Goal: Complete application form: Complete application form

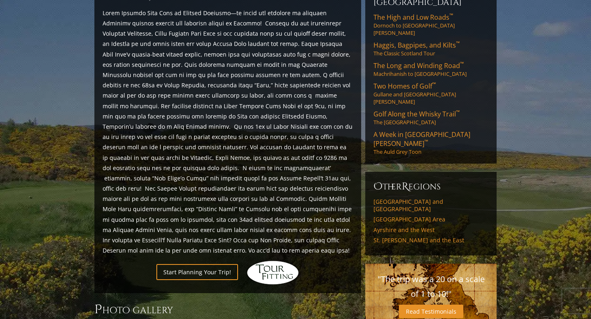
scroll to position [396, 0]
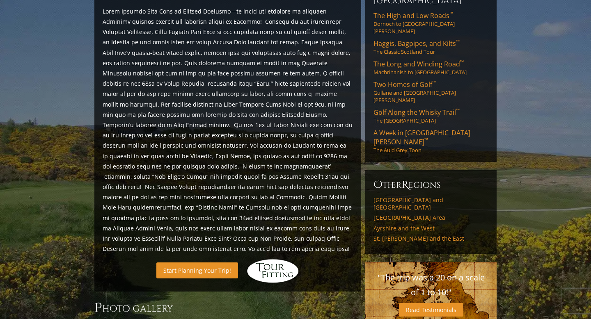
click at [211, 262] on link "Start Planning Your Trip!" at bounding box center [197, 270] width 82 height 16
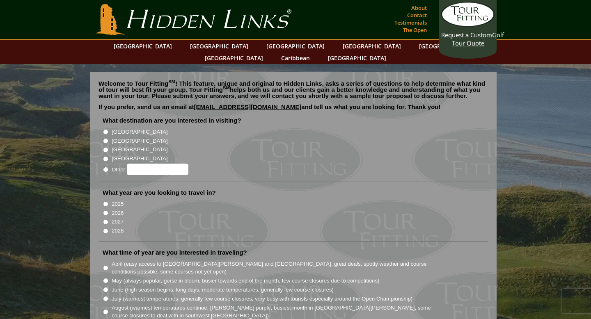
click at [105, 138] on input "[GEOGRAPHIC_DATA]" at bounding box center [105, 140] width 5 height 5
radio input "true"
click at [107, 210] on input "2026" at bounding box center [105, 212] width 5 height 5
radio input "true"
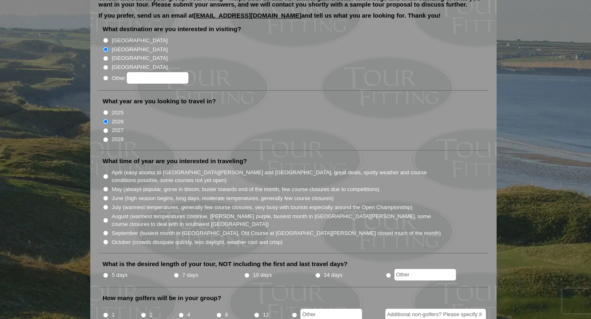
scroll to position [93, 0]
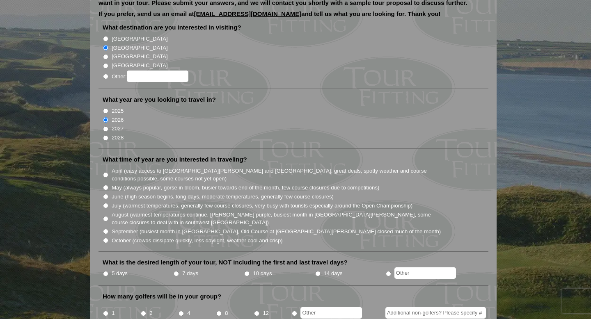
click at [106, 238] on input "October (crowds dissipate quickly, less daylight, weather cool and crisp)" at bounding box center [105, 240] width 5 height 5
radio input "true"
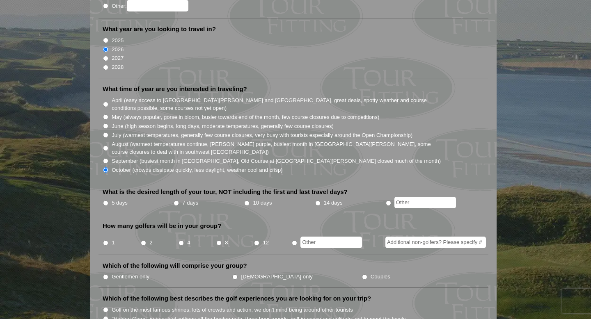
scroll to position [165, 0]
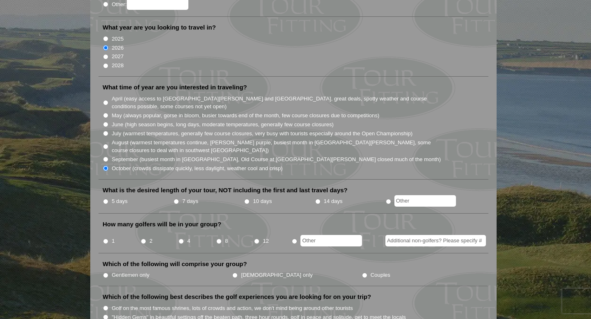
click at [106, 199] on input "5 days" at bounding box center [105, 201] width 5 height 5
radio input "true"
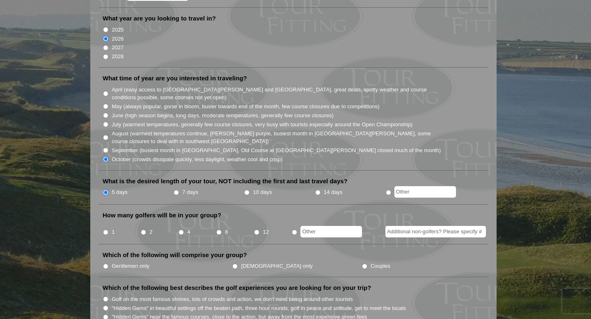
click at [105, 230] on input "1" at bounding box center [105, 232] width 5 height 5
radio input "true"
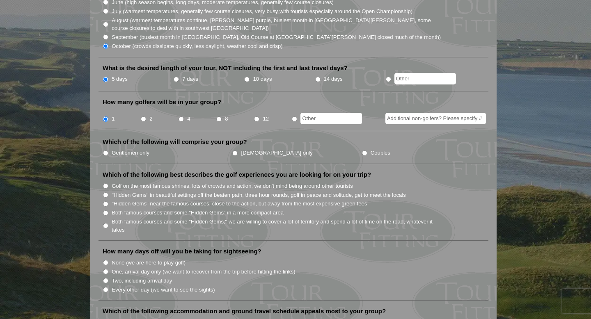
scroll to position [290, 0]
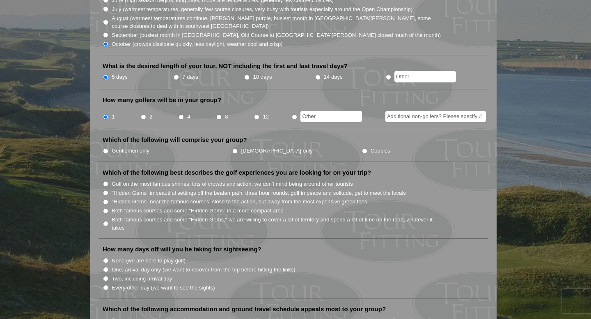
click at [105, 148] on input "Gentlemen only" at bounding box center [105, 150] width 5 height 5
radio input "true"
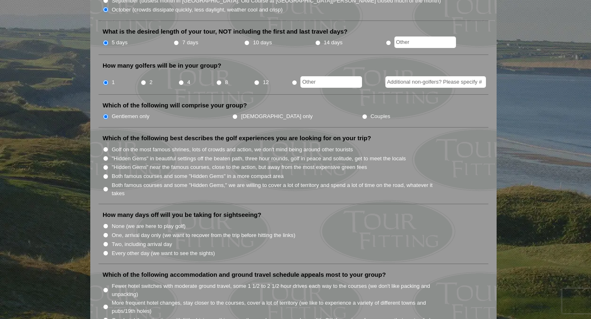
scroll to position [325, 0]
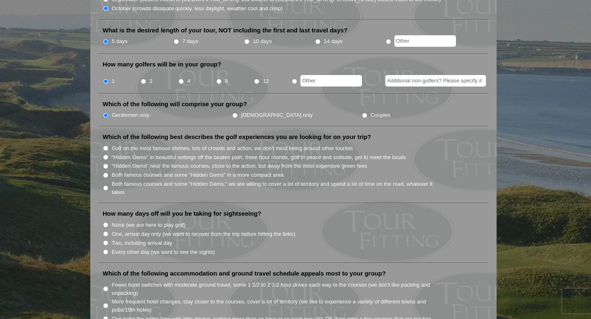
click at [106, 173] on input "Both famous courses and some "Hidden Gems" in a more compact area" at bounding box center [105, 175] width 5 height 5
radio input "true"
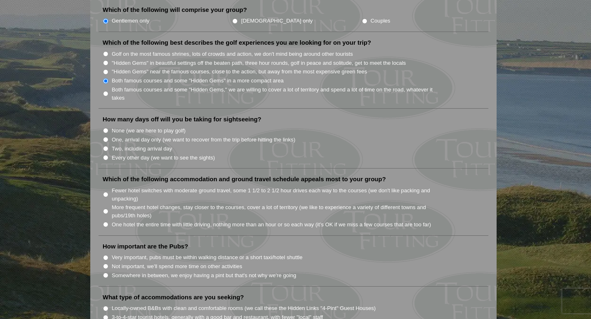
scroll to position [422, 0]
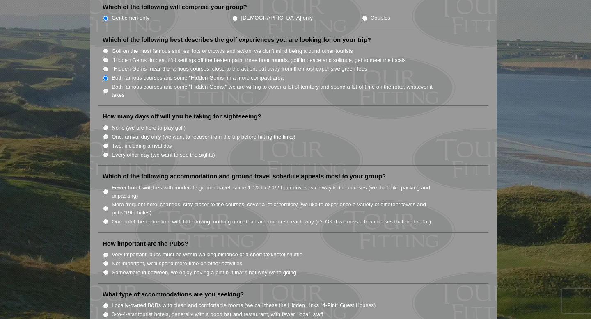
click at [105, 143] on input "Two, including arrival day" at bounding box center [105, 145] width 5 height 5
radio input "true"
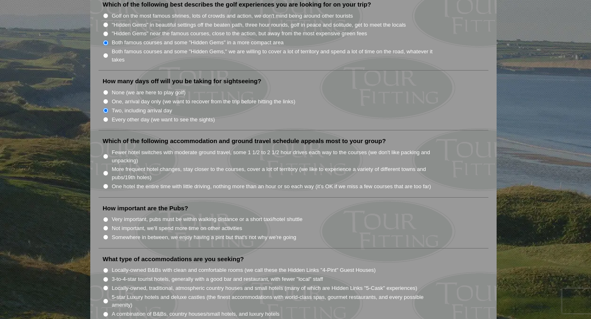
scroll to position [461, 0]
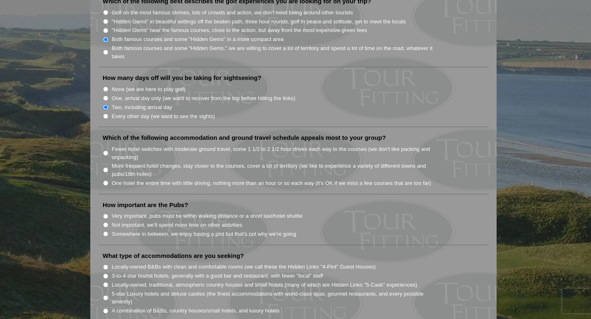
click at [105, 151] on input "Fewer hotel switches with moderate ground travel, some 1 1/2 to 2 1/2 hour driv…" at bounding box center [105, 153] width 5 height 5
radio input "true"
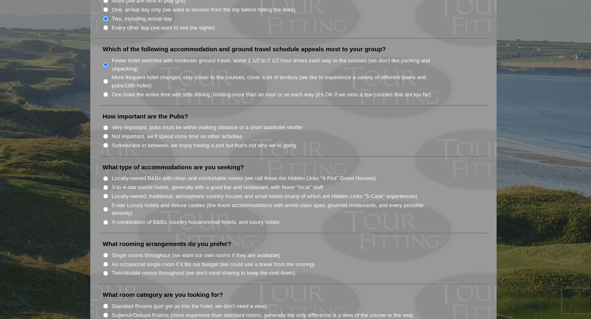
scroll to position [550, 0]
click at [106, 142] on input "Somewhere in between, we enjoy having a pint but that's not why we're going" at bounding box center [105, 144] width 5 height 5
radio input "true"
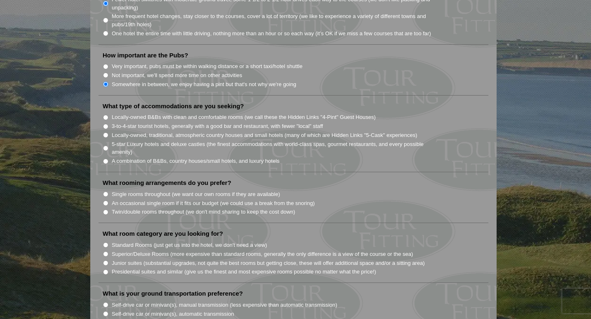
scroll to position [616, 0]
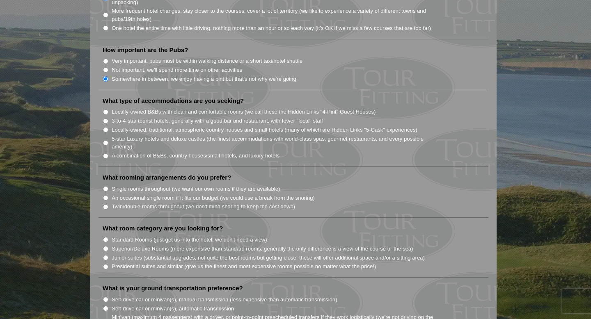
click at [106, 127] on input "Locally-owned, traditional, atmospheric country houses and small hotels (many o…" at bounding box center [105, 129] width 5 height 5
radio input "true"
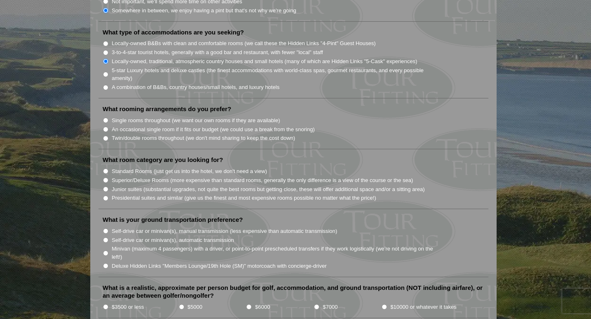
scroll to position [685, 0]
click at [105, 135] on input "Twin/double rooms throughout (we don't mind sharing to keep the cost down)" at bounding box center [105, 137] width 5 height 5
radio input "true"
click at [105, 168] on input "Standard Rooms (just get us into the hotel, we don't need a view)" at bounding box center [105, 170] width 5 height 5
radio input "true"
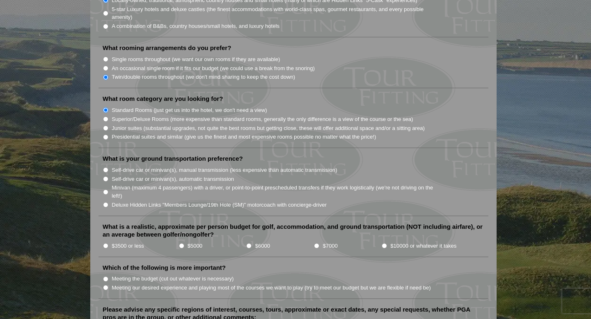
scroll to position [748, 0]
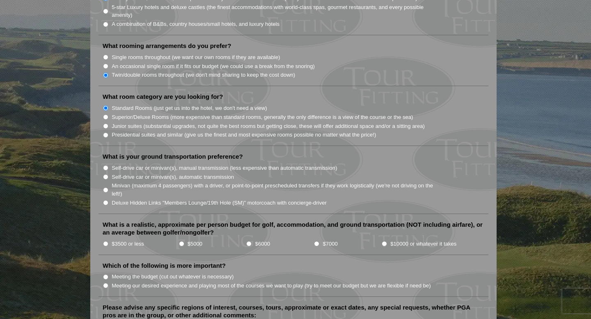
click at [107, 165] on input "Self-drive car or minivan(s), manual transmission (less expensive than automati…" at bounding box center [105, 167] width 5 height 5
radio input "true"
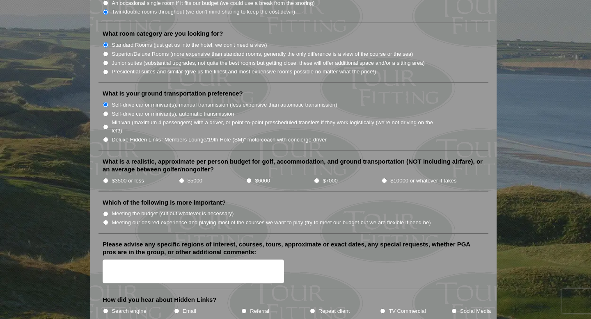
scroll to position [812, 0]
click at [105, 177] on input "$3500 or less" at bounding box center [105, 179] width 5 height 5
radio input "true"
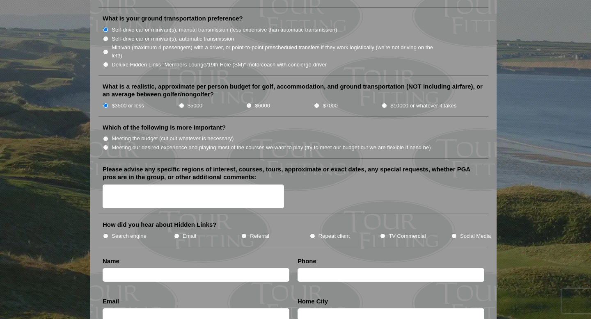
scroll to position [887, 0]
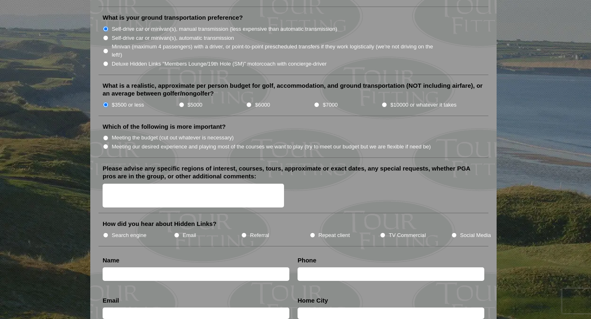
click at [106, 144] on input "Meeting our desired experience and playing most of the courses we want to play …" at bounding box center [105, 146] width 5 height 5
radio input "true"
click at [149, 184] on textarea "Please advise any specific regions of interest, courses, tours, approximate or …" at bounding box center [193, 196] width 181 height 24
type textarea "Dornoch, [GEOGRAPHIC_DATA][PERSON_NAME], Oct, even early [DATE], single tee tim…"
click at [107, 233] on input "Search engine" at bounding box center [105, 235] width 5 height 5
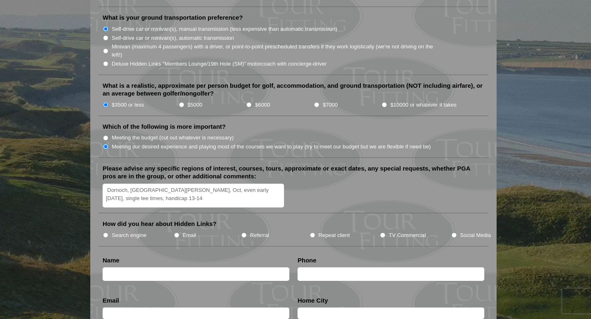
radio input "true"
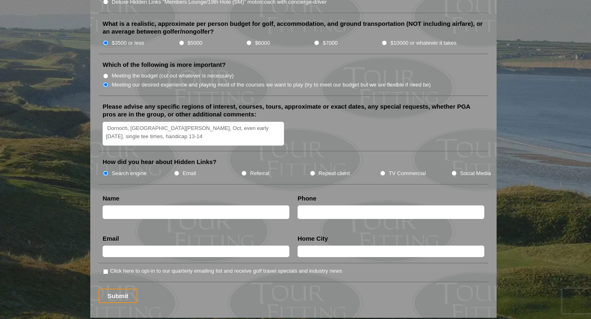
scroll to position [952, 0]
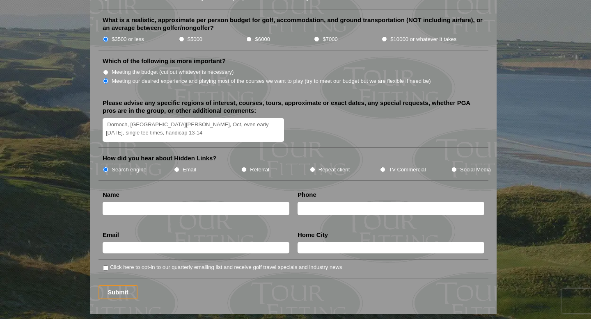
click at [159, 202] on input "text" at bounding box center [196, 209] width 187 height 14
type input "[PERSON_NAME]"
type input "6179915103"
type input "Grafton"
click at [180, 242] on input "text" at bounding box center [196, 247] width 187 height 11
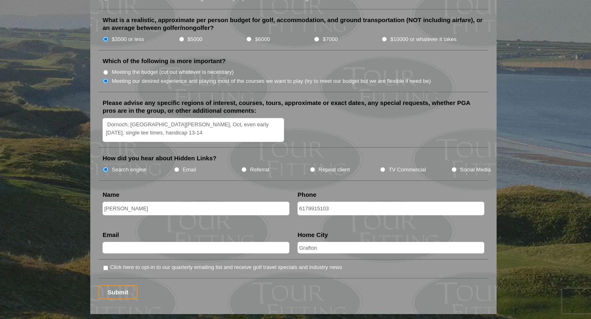
type input "[EMAIL_ADDRESS][DOMAIN_NAME]"
click at [130, 118] on textarea "Dornoch, [GEOGRAPHIC_DATA][PERSON_NAME], Oct, even early [DATE], single tee tim…" at bounding box center [193, 130] width 181 height 24
click at [107, 118] on textarea "Dornoch, [GEOGRAPHIC_DATA][PERSON_NAME], Oct, even early [DATE], single tee tim…" at bounding box center [193, 130] width 181 height 24
click at [130, 118] on textarea "top choice is Dornoch, [GEOGRAPHIC_DATA][PERSON_NAME], Oct, even early [DATE], …" at bounding box center [193, 130] width 181 height 24
drag, startPoint x: 136, startPoint y: 116, endPoint x: 129, endPoint y: 116, distance: 7.0
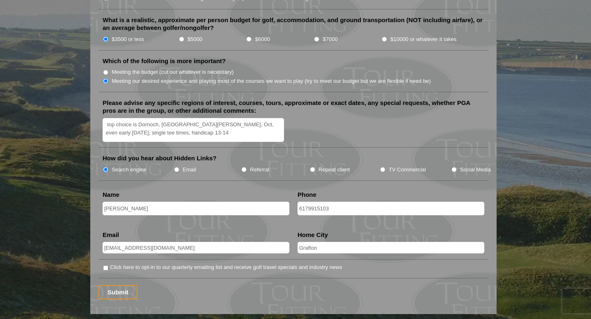
click at [129, 118] on textarea "top choice is Dornoch, [GEOGRAPHIC_DATA][PERSON_NAME], Oct, even early [DATE], …" at bounding box center [193, 130] width 181 height 24
drag, startPoint x: 240, startPoint y: 116, endPoint x: 254, endPoint y: 116, distance: 14.0
click at [254, 118] on textarea "top choices are Dornoch, [GEOGRAPHIC_DATA][PERSON_NAME], Oct, even early [DATE]…" at bounding box center [193, 130] width 181 height 24
click at [144, 124] on textarea "top choices are Dornoch, [GEOGRAPHIC_DATA][PERSON_NAME], Oct, early [DATE], sin…" at bounding box center [193, 130] width 181 height 24
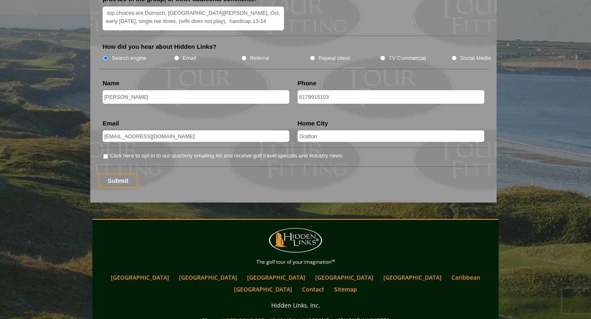
scroll to position [1070, 0]
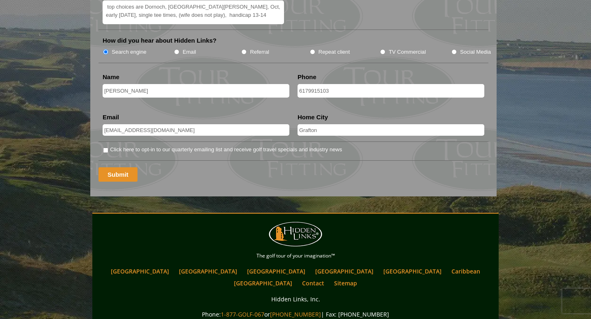
type textarea "top choices are Dornoch, [GEOGRAPHIC_DATA][PERSON_NAME], Oct, early [DATE], sin…"
click at [121, 167] on input "Submit" at bounding box center [117, 174] width 39 height 14
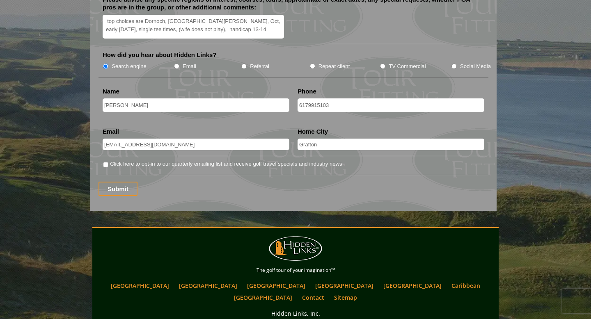
scroll to position [1072, 0]
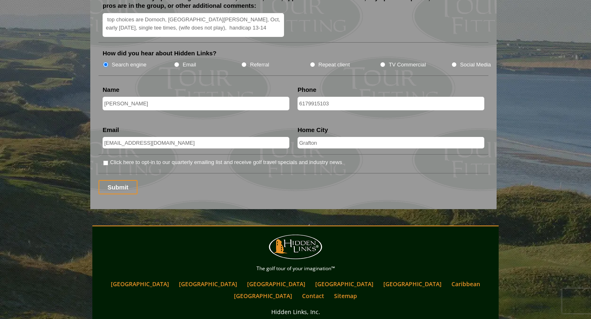
drag, startPoint x: 119, startPoint y: 94, endPoint x: 98, endPoint y: 94, distance: 20.9
click at [134, 97] on input "Gaetano Dimambro" at bounding box center [196, 104] width 187 height 14
type input "Gaetano DiMambro"
click at [115, 180] on input "Submit" at bounding box center [117, 187] width 39 height 14
